Goal: Navigation & Orientation: Find specific page/section

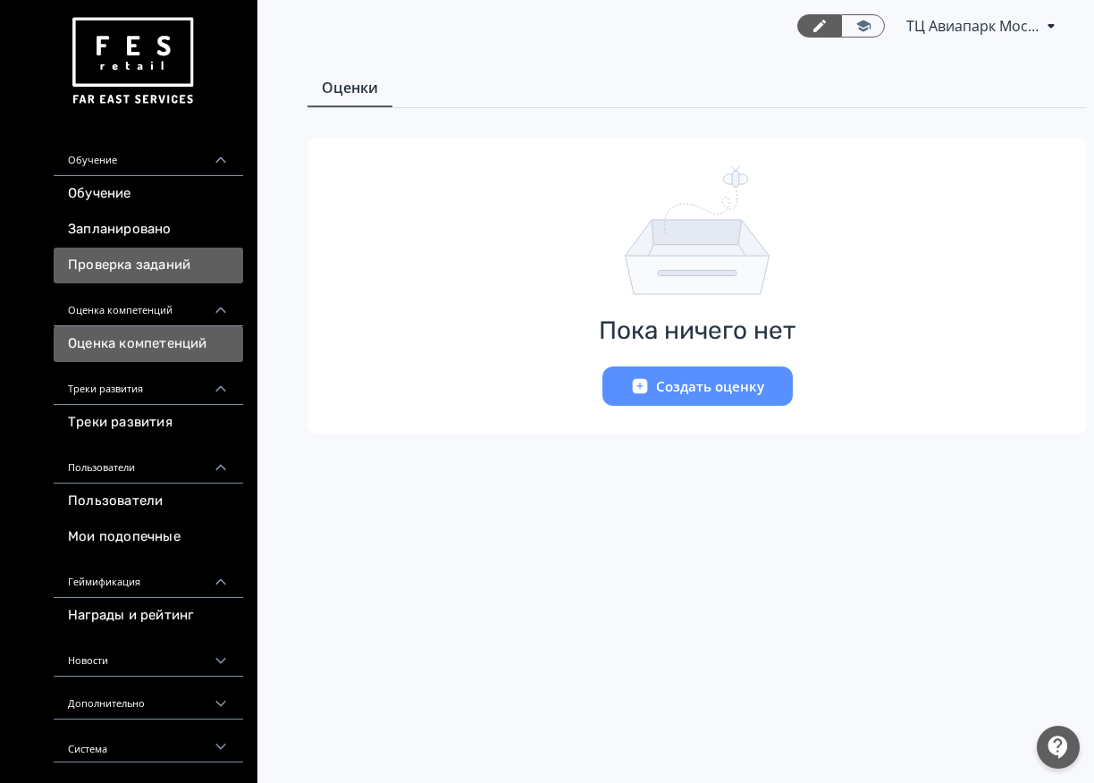
click at [98, 266] on link "Проверка заданий" at bounding box center [148, 266] width 189 height 36
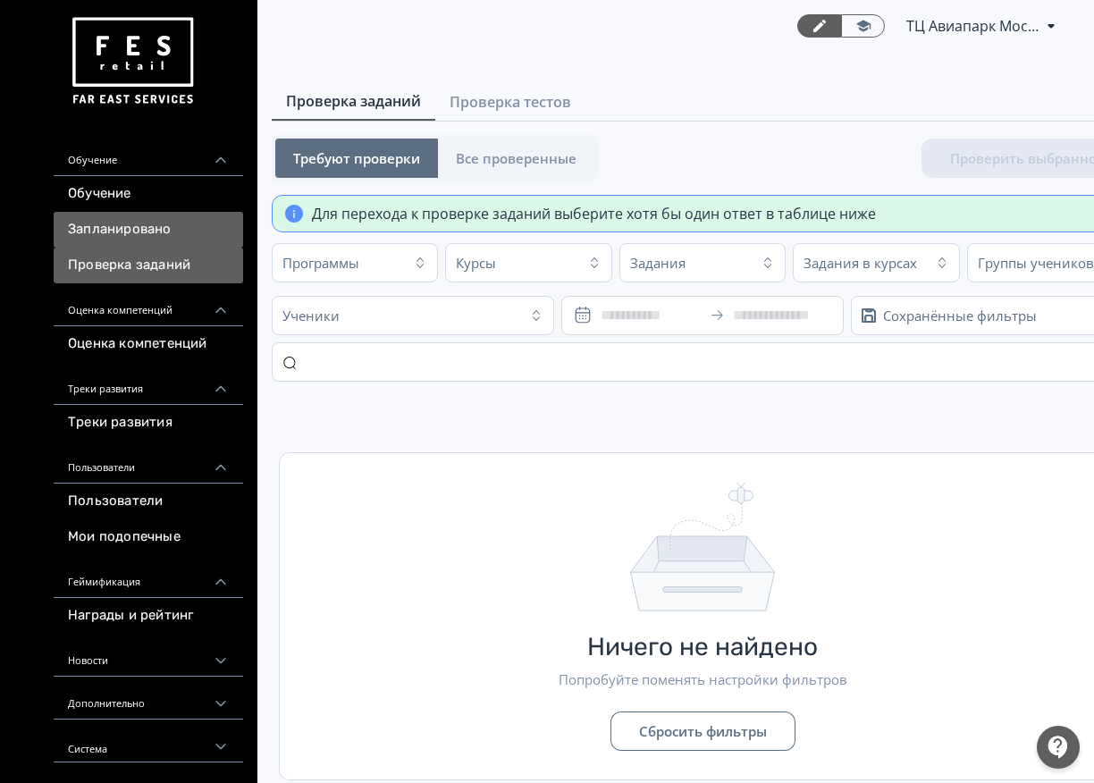
click at [105, 216] on link "Запланировано" at bounding box center [148, 230] width 189 height 36
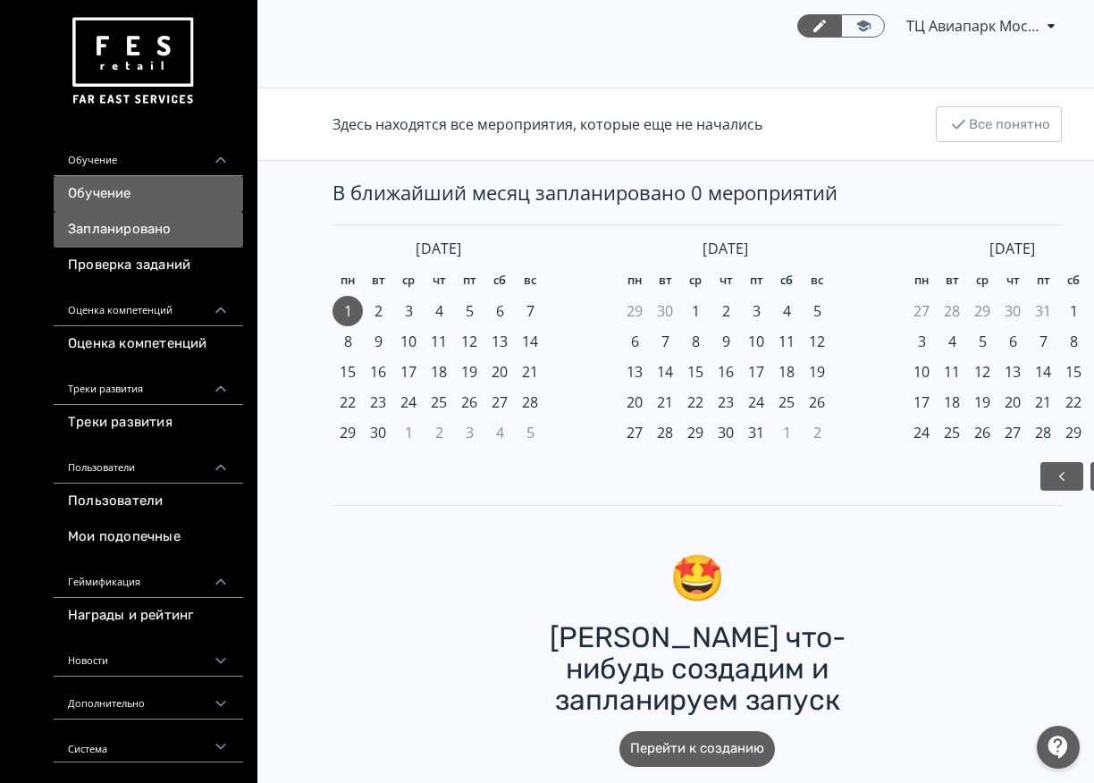
click at [98, 196] on link "Обучение" at bounding box center [148, 194] width 189 height 36
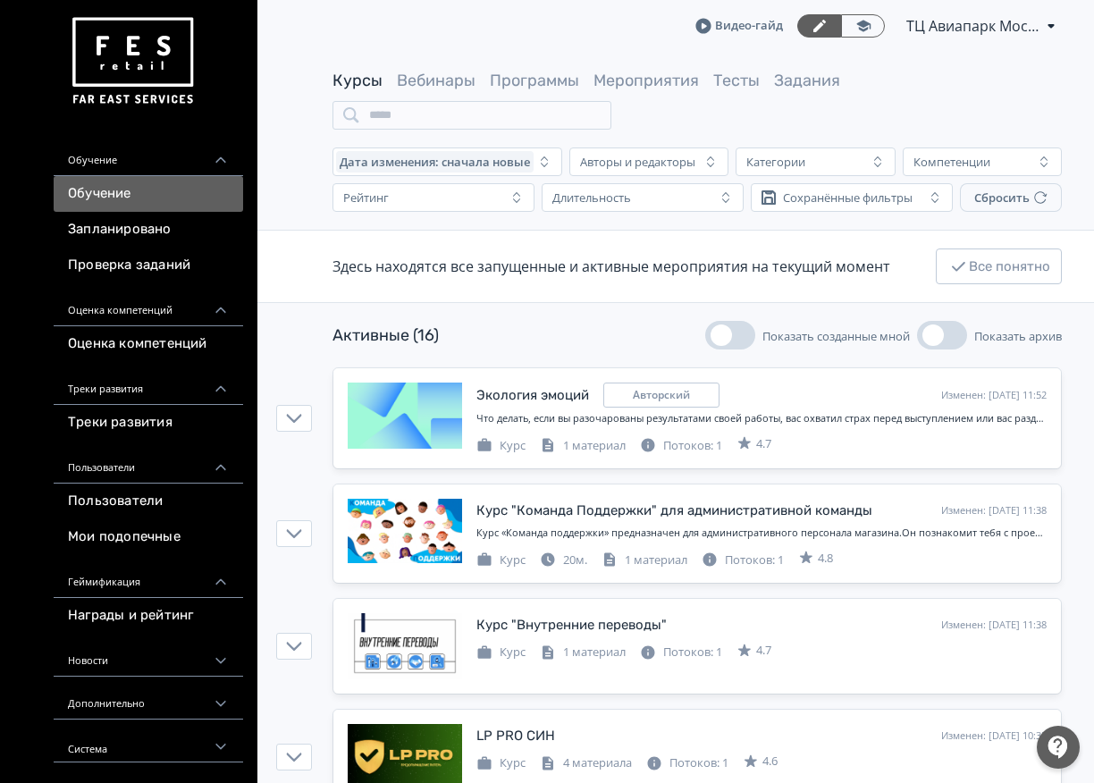
click at [704, 25] on icon at bounding box center [703, 26] width 16 height 16
